Goal: Information Seeking & Learning: Learn about a topic

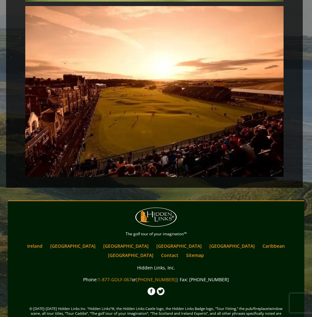
scroll to position [1648, 0]
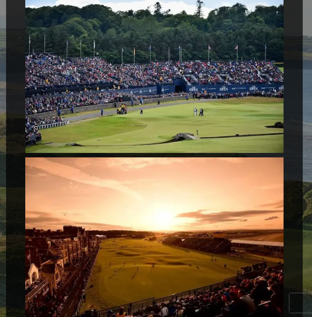
scroll to position [1488, 0]
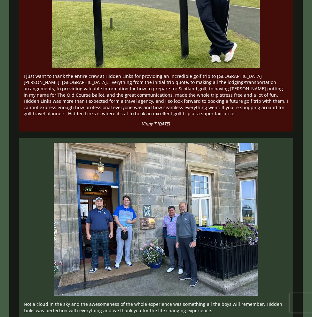
scroll to position [4407, 0]
